Goal: Browse casually

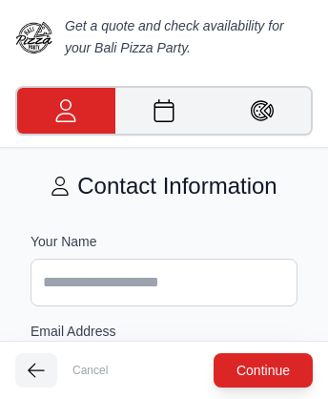
click at [34, 36] on img at bounding box center [34, 37] width 38 height 38
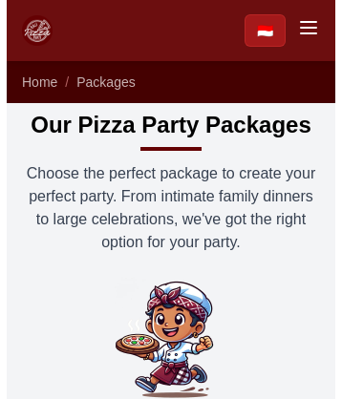
scroll to position [9085, 0]
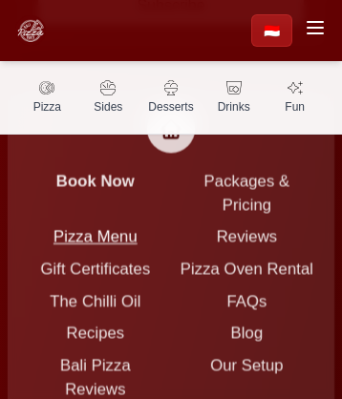
click at [137, 228] on link "Pizza Menu" at bounding box center [95, 236] width 84 height 17
